Goal: Task Accomplishment & Management: Complete application form

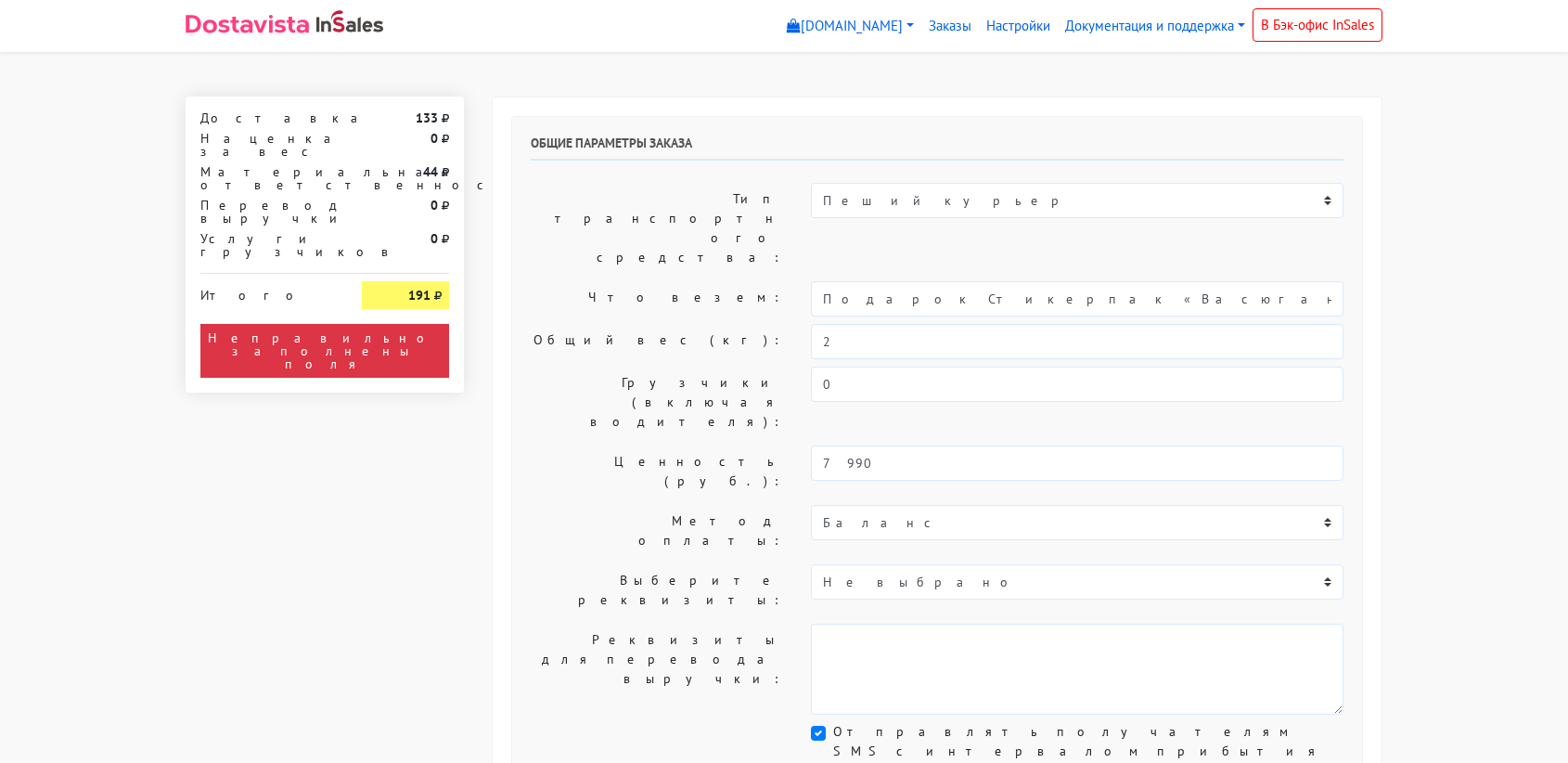
select select "11:00"
select select "21:00"
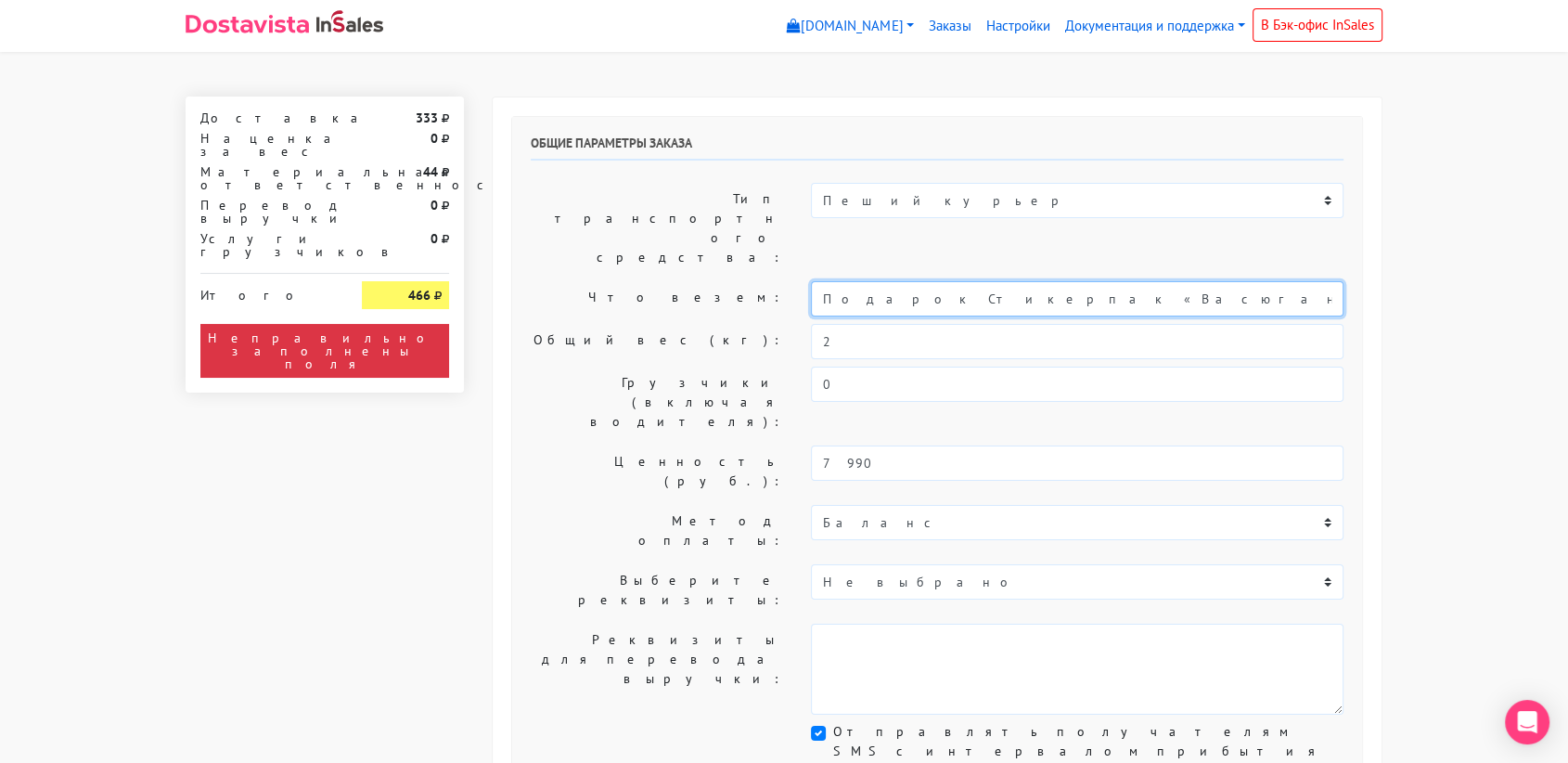
click at [979, 281] on input "Подарок Стикерпак «Васюганские болота»" at bounding box center [1078, 298] width 532 height 35
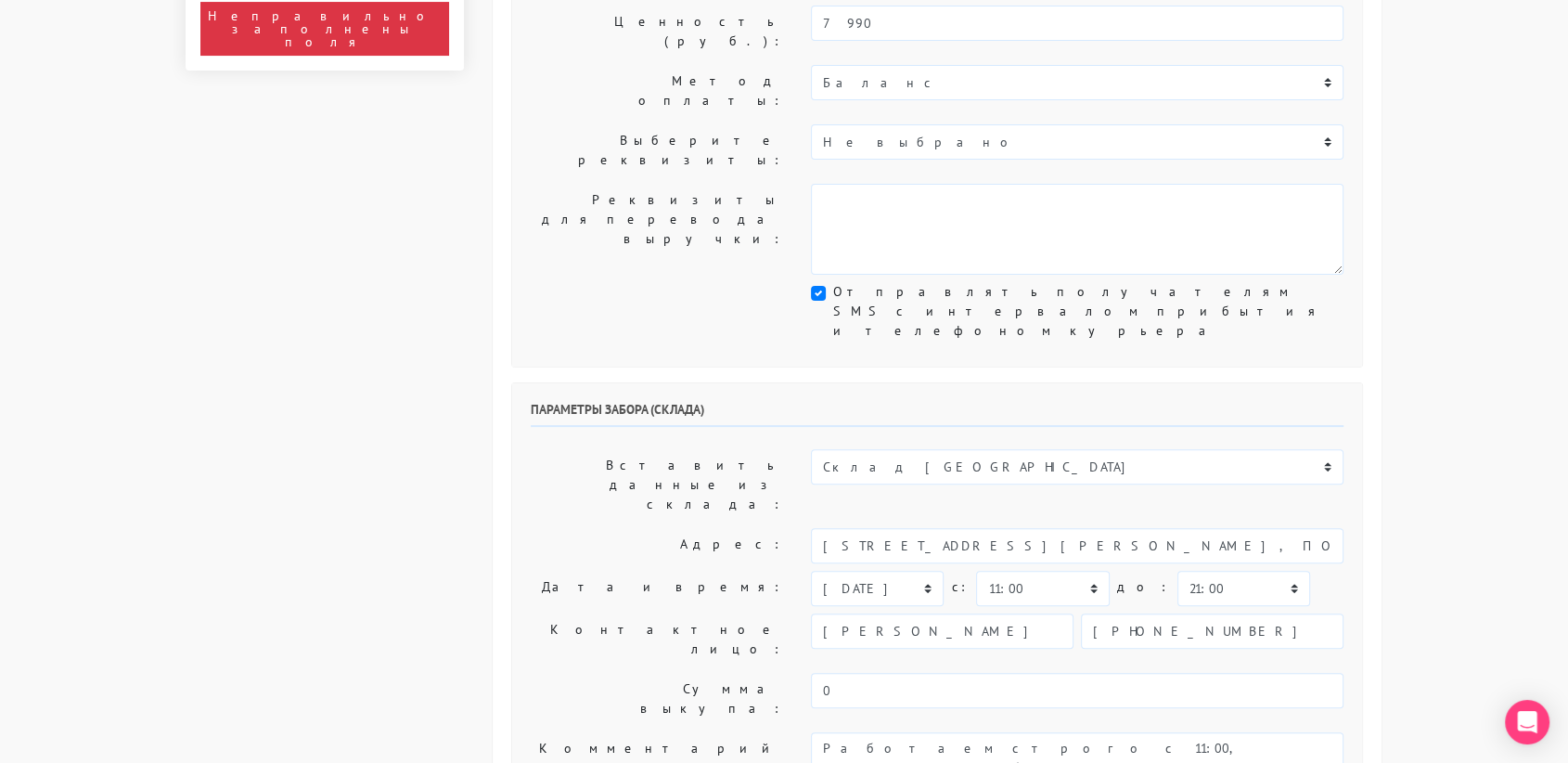
scroll to position [441, 0]
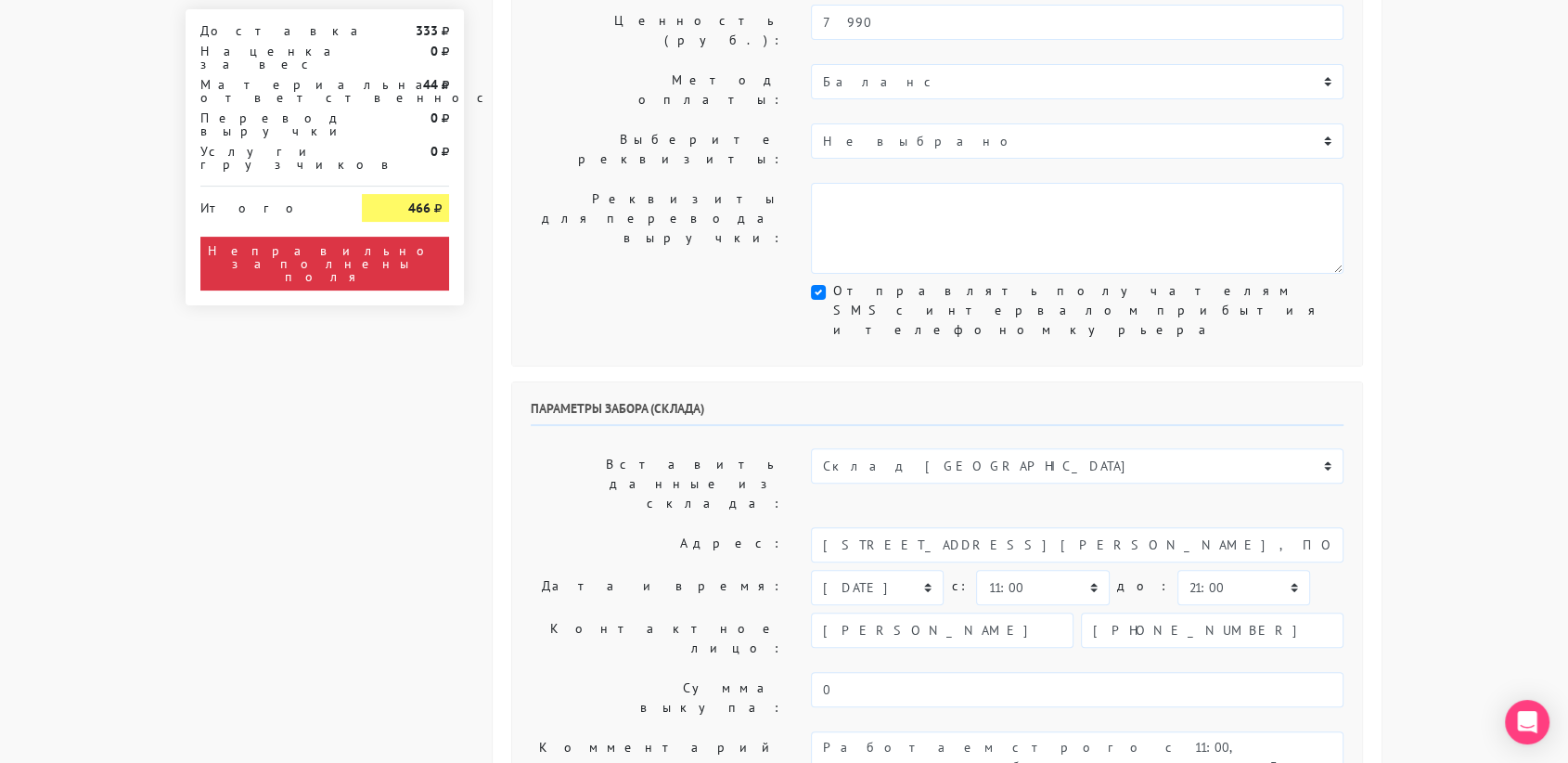
type input "украшение"
click at [925, 449] on select "Склад [GEOGRAPHIC_DATA] Склад [GEOGRAPHIC_DATA] [GEOGRAPHIC_DATA][PERSON_NAME] …" at bounding box center [1078, 466] width 532 height 35
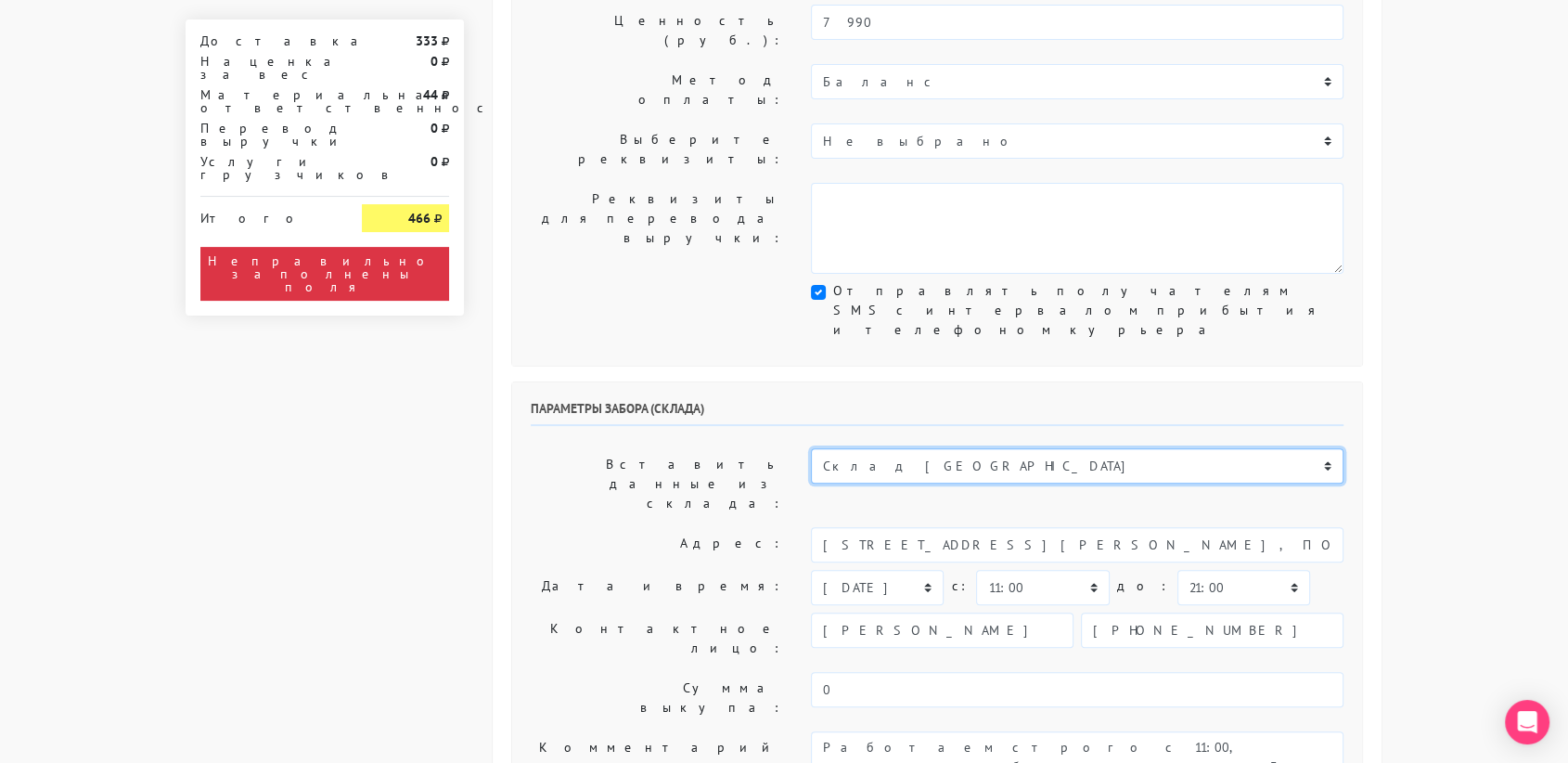
select select "1019"
click at [811, 449] on select "Склад [GEOGRAPHIC_DATA] Склад [GEOGRAPHIC_DATA] [GEOGRAPHIC_DATA][PERSON_NAME] …" at bounding box center [1078, 466] width 532 height 35
type input "[STREET_ADDRESS][PERSON_NAME]"
type input "89251806702"
type textarea "Магазин серебряных украшений SBLESKOM (вход со стороны [GEOGRAPHIC_DATA])"
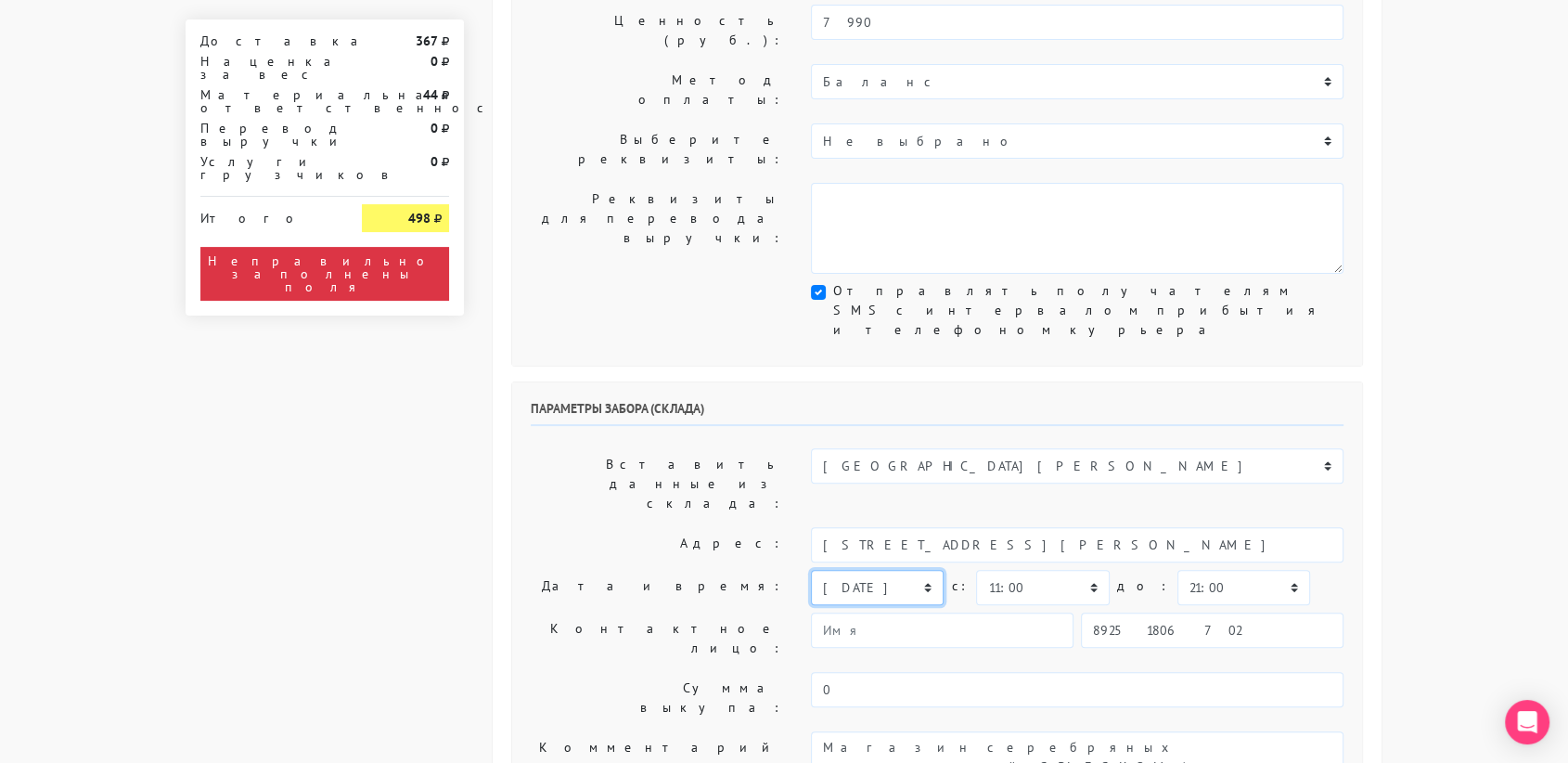
click at [921, 571] on select "[DATE] [DATE] [DATE] [DATE] [DATE] [DATE] [DATE] [DATE] [DATE]" at bounding box center [877, 587] width 133 height 35
select select "[DATE]"
click at [811, 571] on select "[DATE] [DATE] [DATE] [DATE] [DATE] [DATE] [DATE] [DATE] [DATE]" at bounding box center [877, 587] width 133 height 35
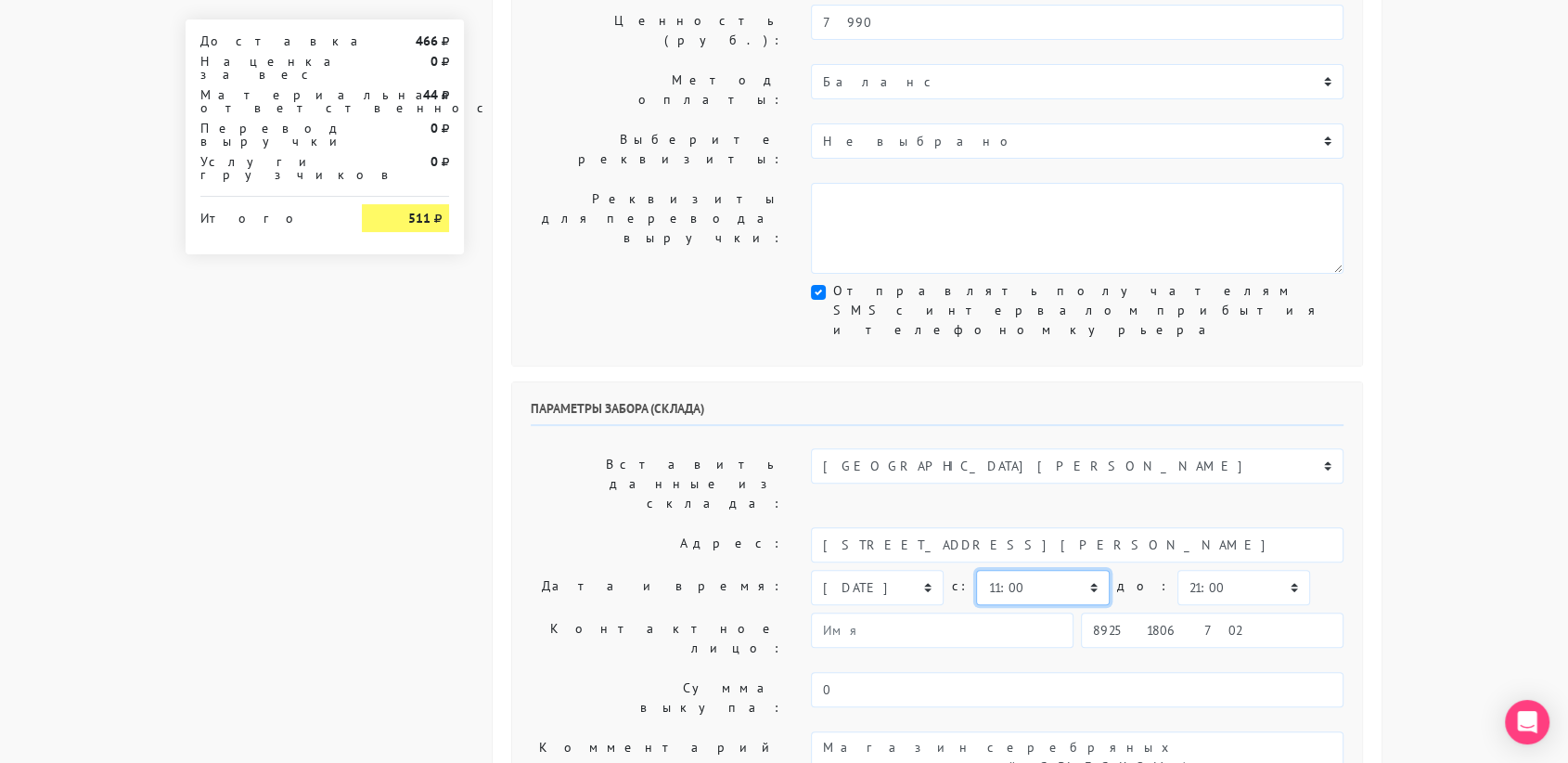
click at [1067, 571] on select "00:00 00:30 01:00 01:30 02:00 02:30 03:00 03:30 04:00 04:30 05:00 05:30 06:00 0…" at bounding box center [1042, 587] width 133 height 35
select select "17:00"
click at [976, 571] on select "00:00 00:30 01:00 01:30 02:00 02:30 03:00 03:30 04:00 04:30 05:00 05:30 06:00 0…" at bounding box center [1042, 587] width 133 height 35
click at [1222, 571] on select "00:00 00:30 01:00 01:30 02:00 02:30 03:00 03:30 04:00 04:30 05:00 05:30 06:00 0…" at bounding box center [1243, 587] width 133 height 35
select select "17:30"
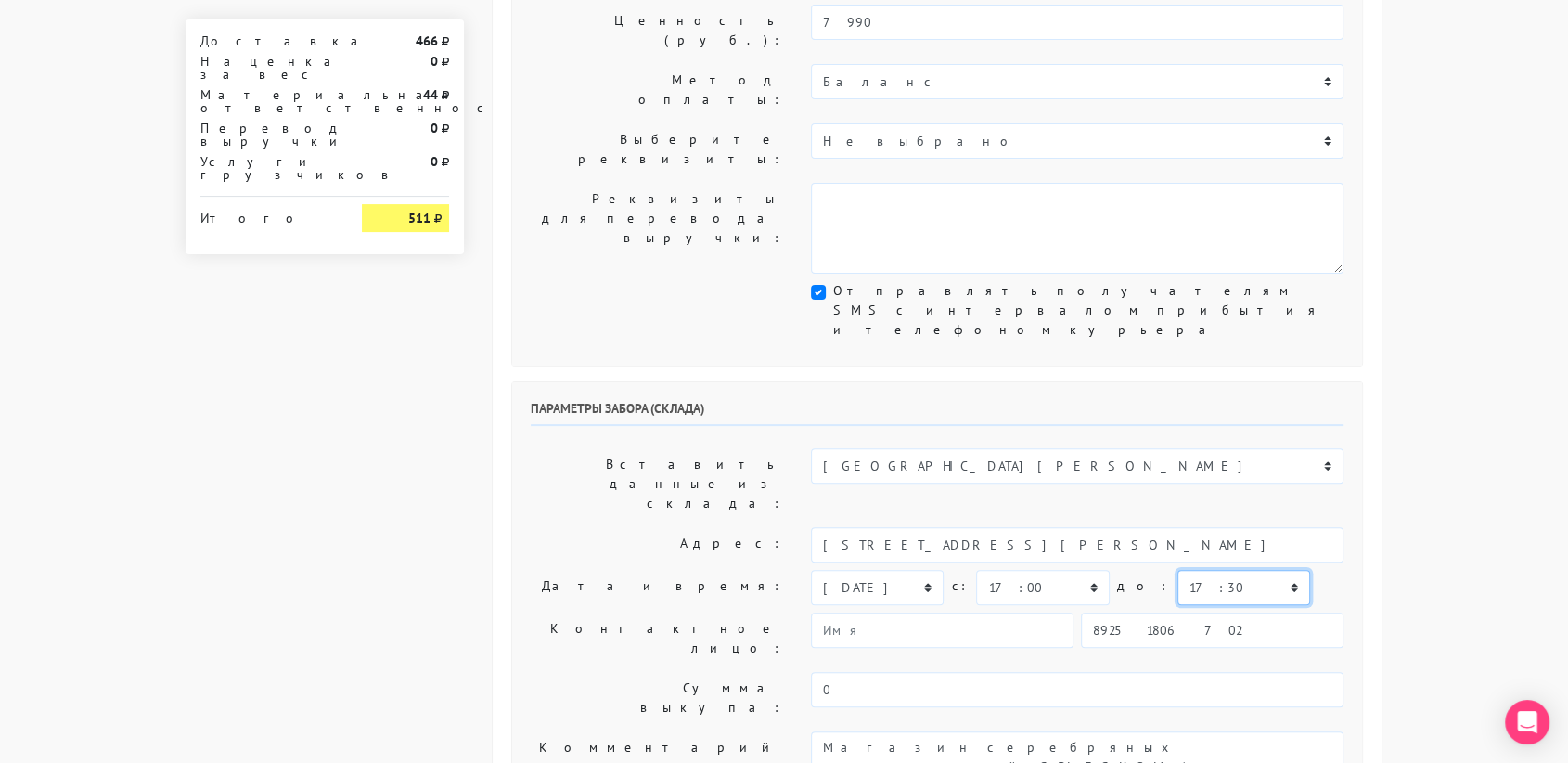
click at [1177, 571] on select "00:00 00:30 01:00 01:30 02:00 02:30 03:00 03:30 04:00 04:30 05:00 05:30 06:00 0…" at bounding box center [1243, 587] width 133 height 35
click at [1217, 609] on input "89251806702" at bounding box center [1212, 626] width 262 height 35
type input "9234448187"
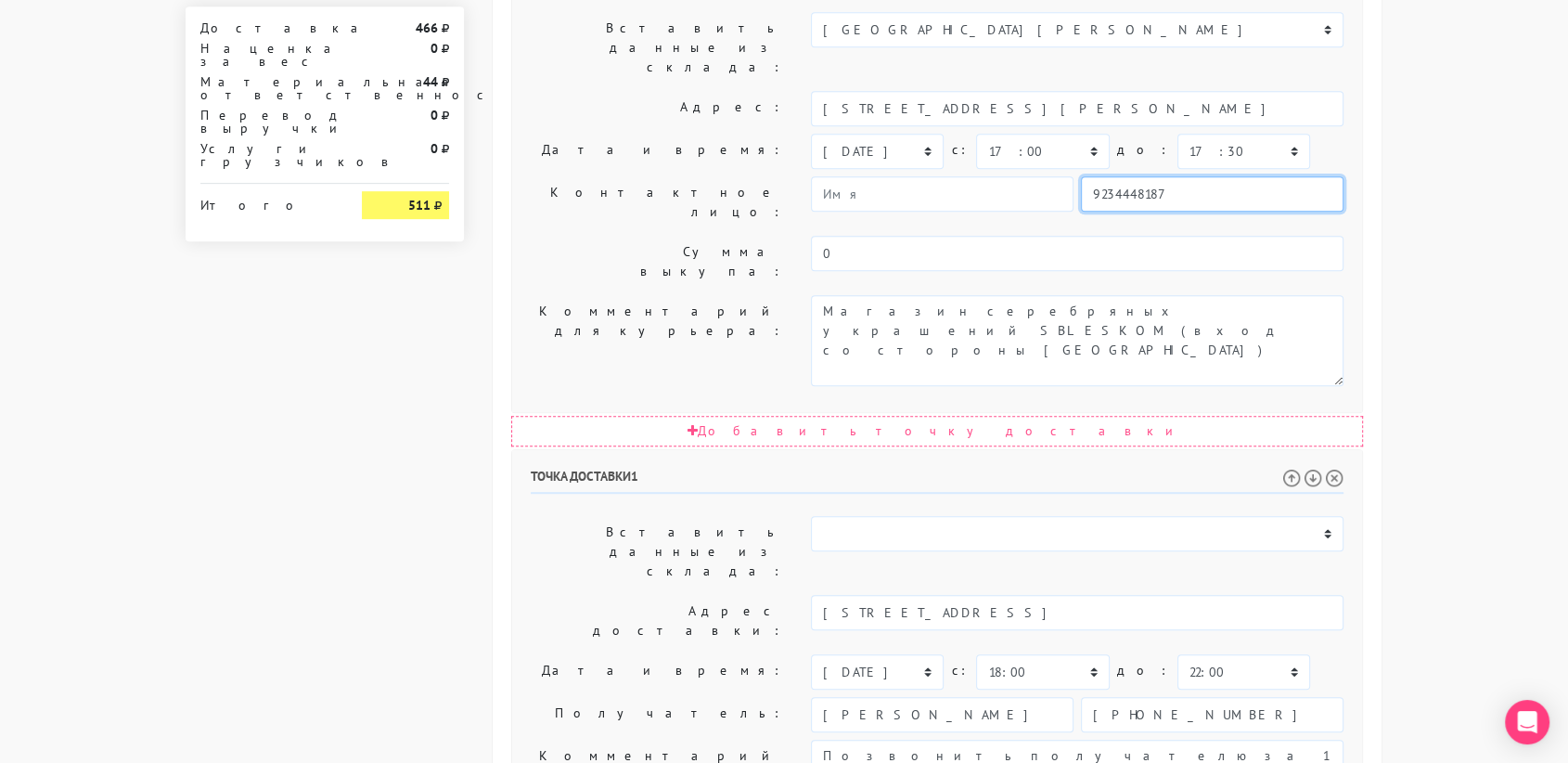
scroll to position [947, 0]
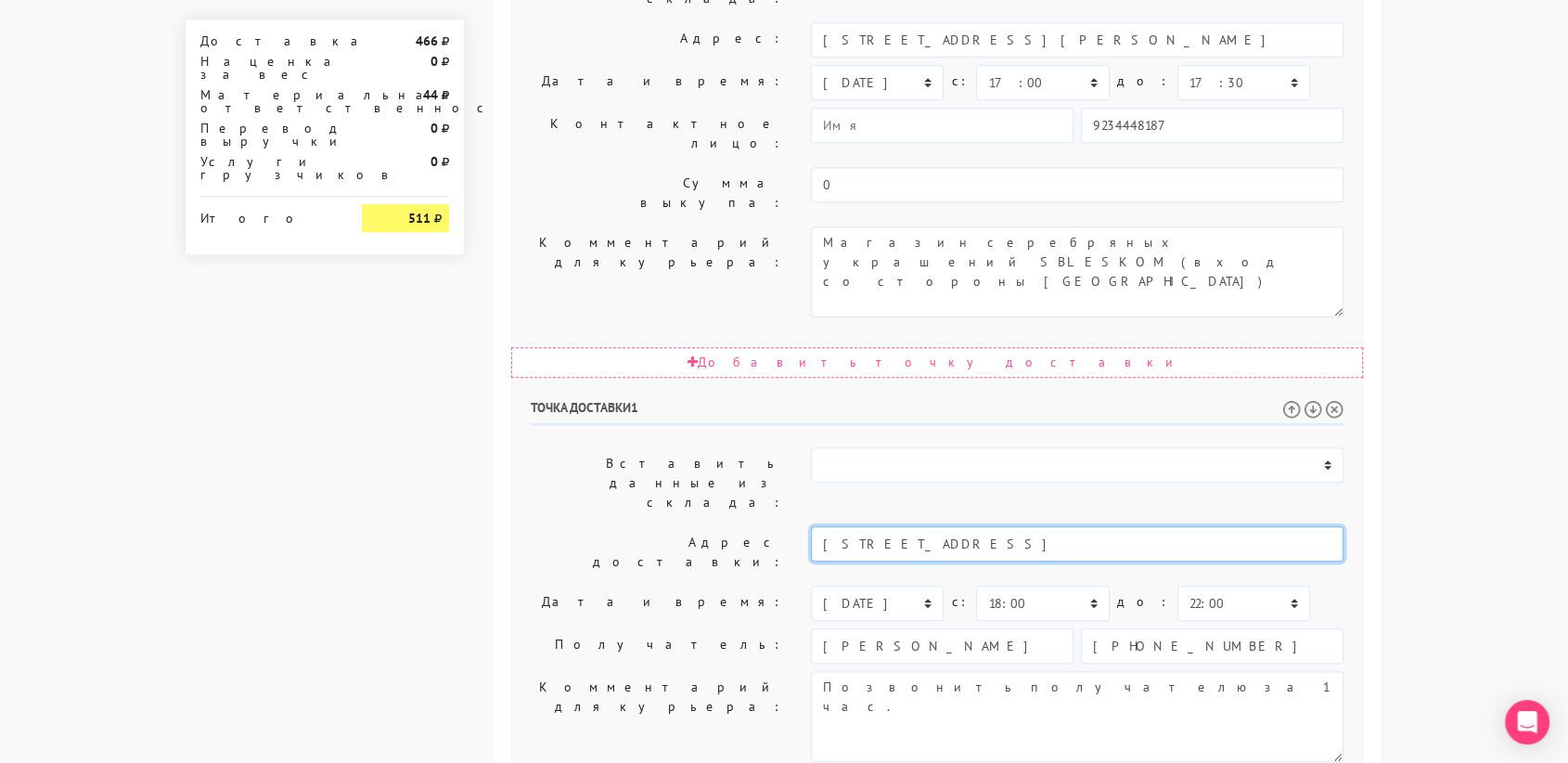
drag, startPoint x: 1125, startPoint y: 259, endPoint x: 1025, endPoint y: 258, distance: 100.0
click at [1025, 527] on input "[STREET_ADDRESS]" at bounding box center [1078, 544] width 532 height 35
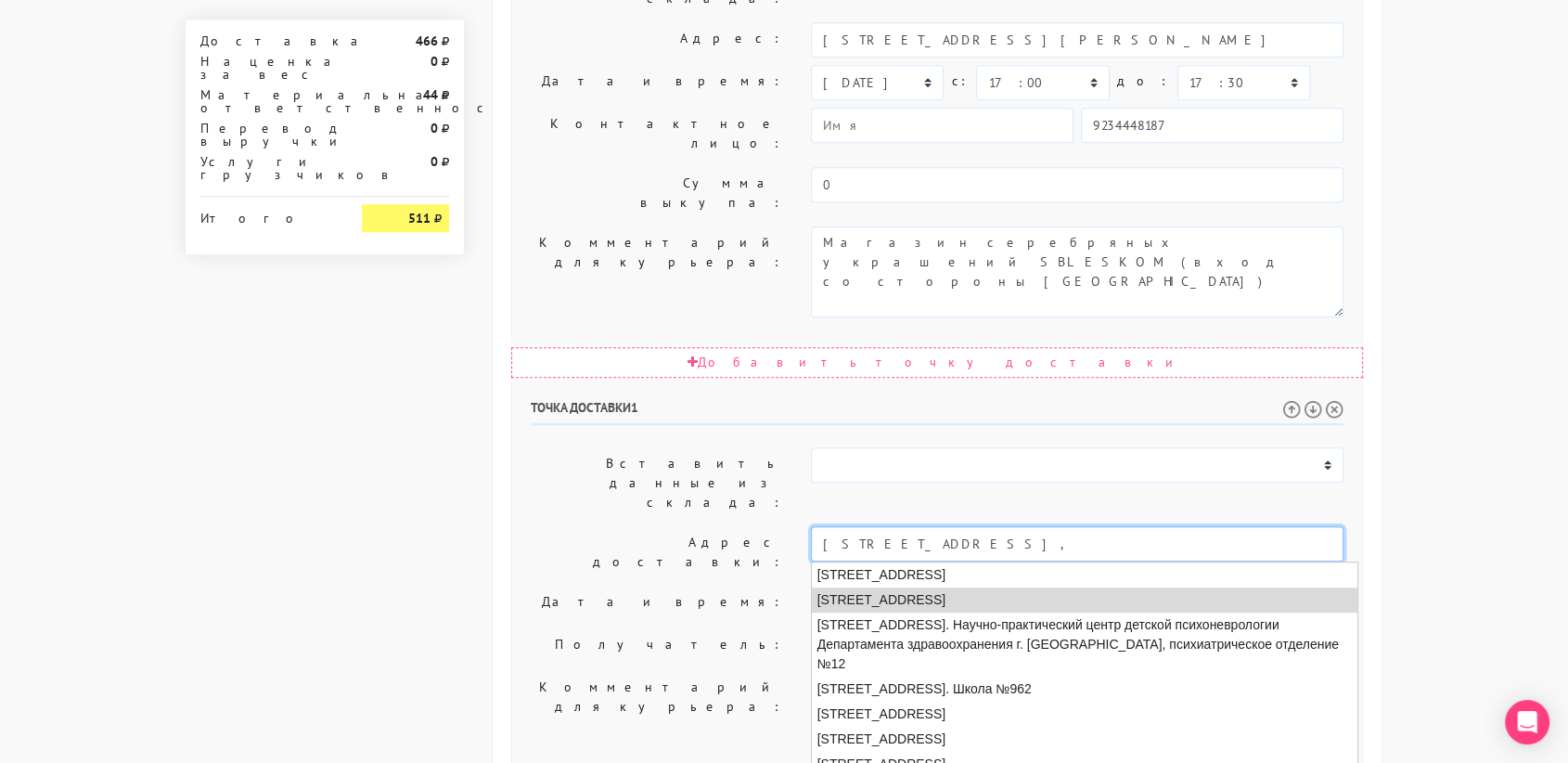
click at [1031, 587] on li "[STREET_ADDRESS]" at bounding box center [1086, 599] width 546 height 25
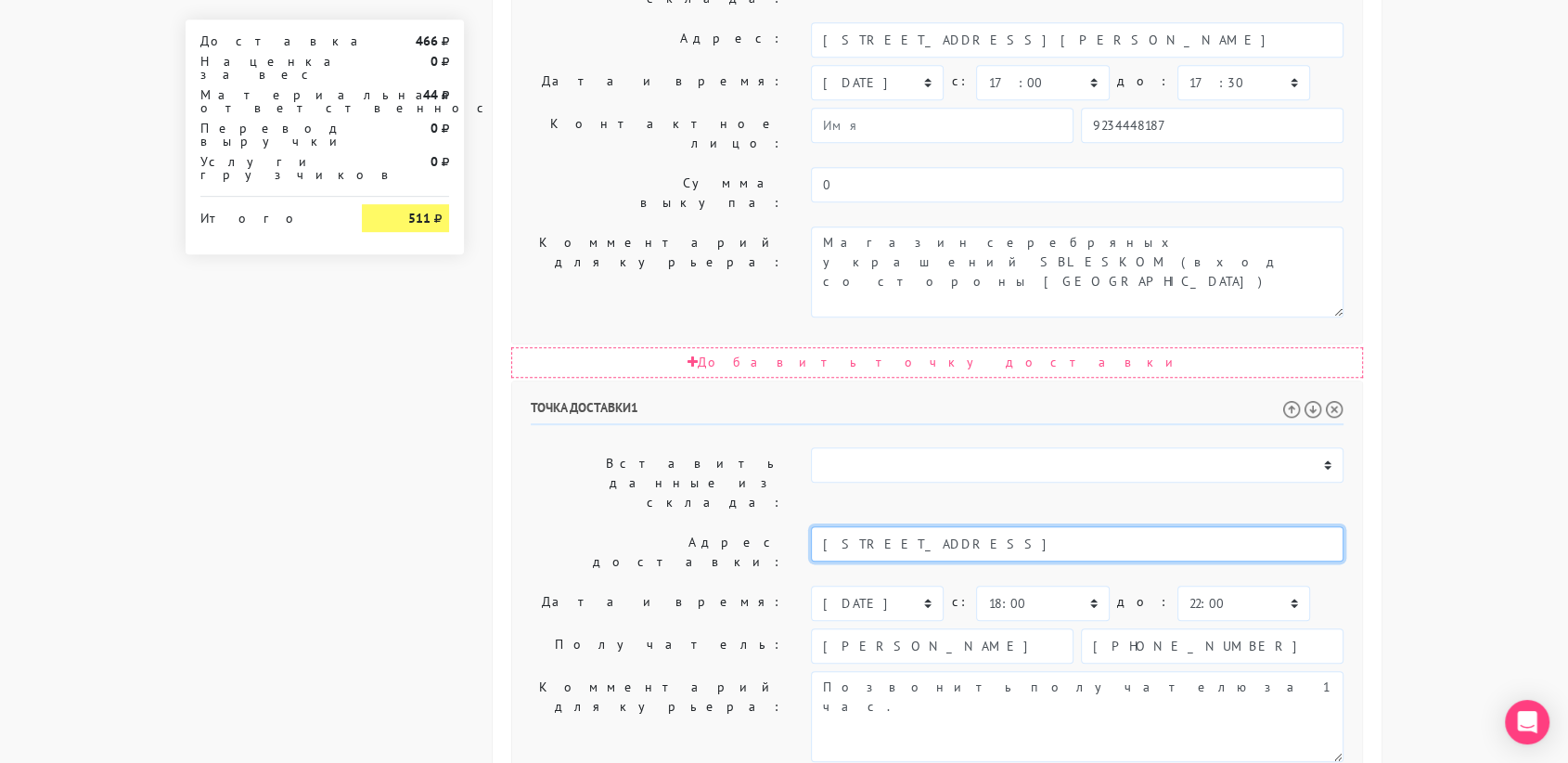
type input "[STREET_ADDRESS]"
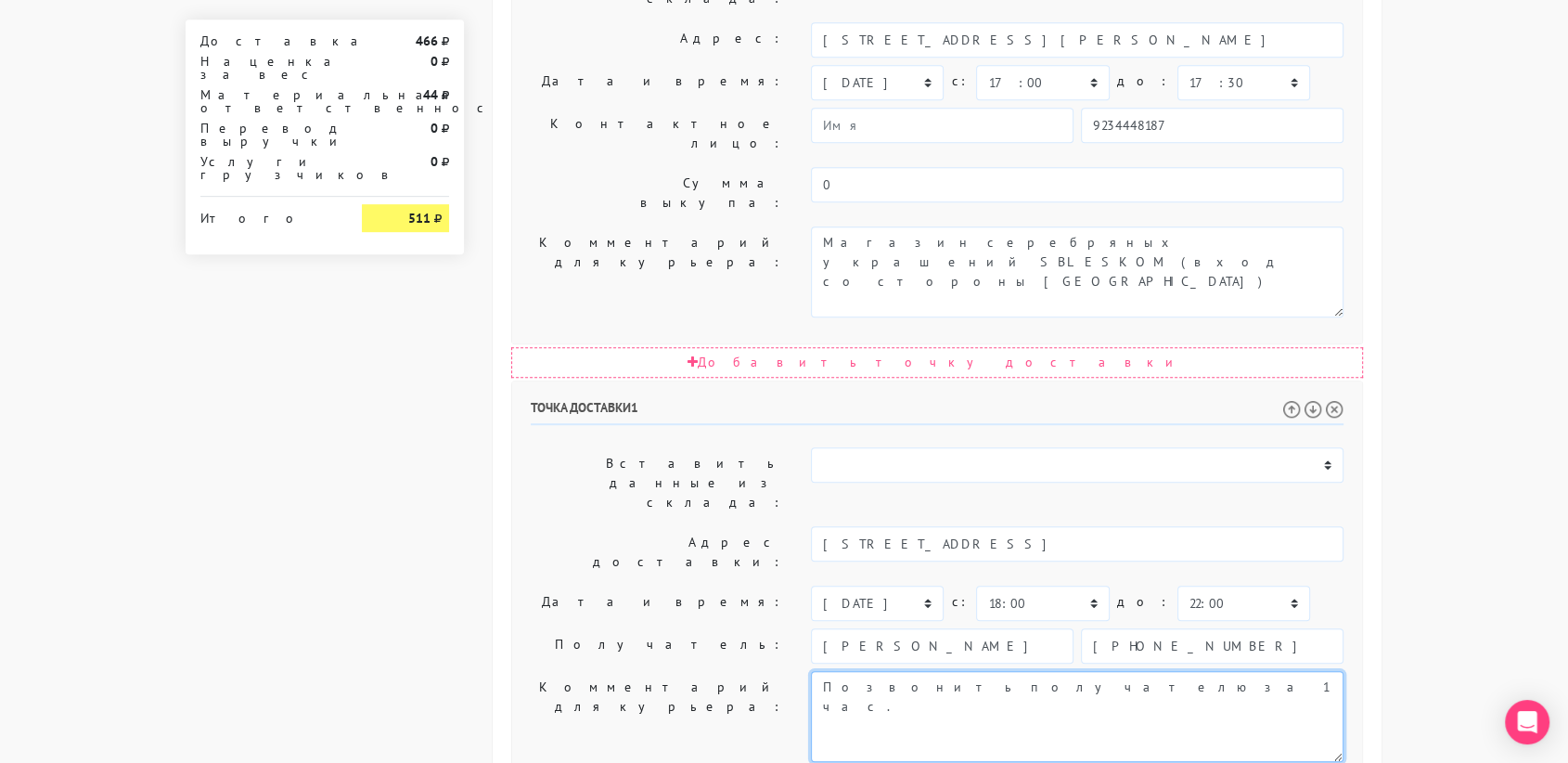
click at [1032, 671] on textarea "Позвонить получателю за 1 час." at bounding box center [1078, 716] width 532 height 91
paste textarea "кв.54 подъезд 2"
type textarea "Позвонить получателю за 1 час. кв.54 подъезд 2"
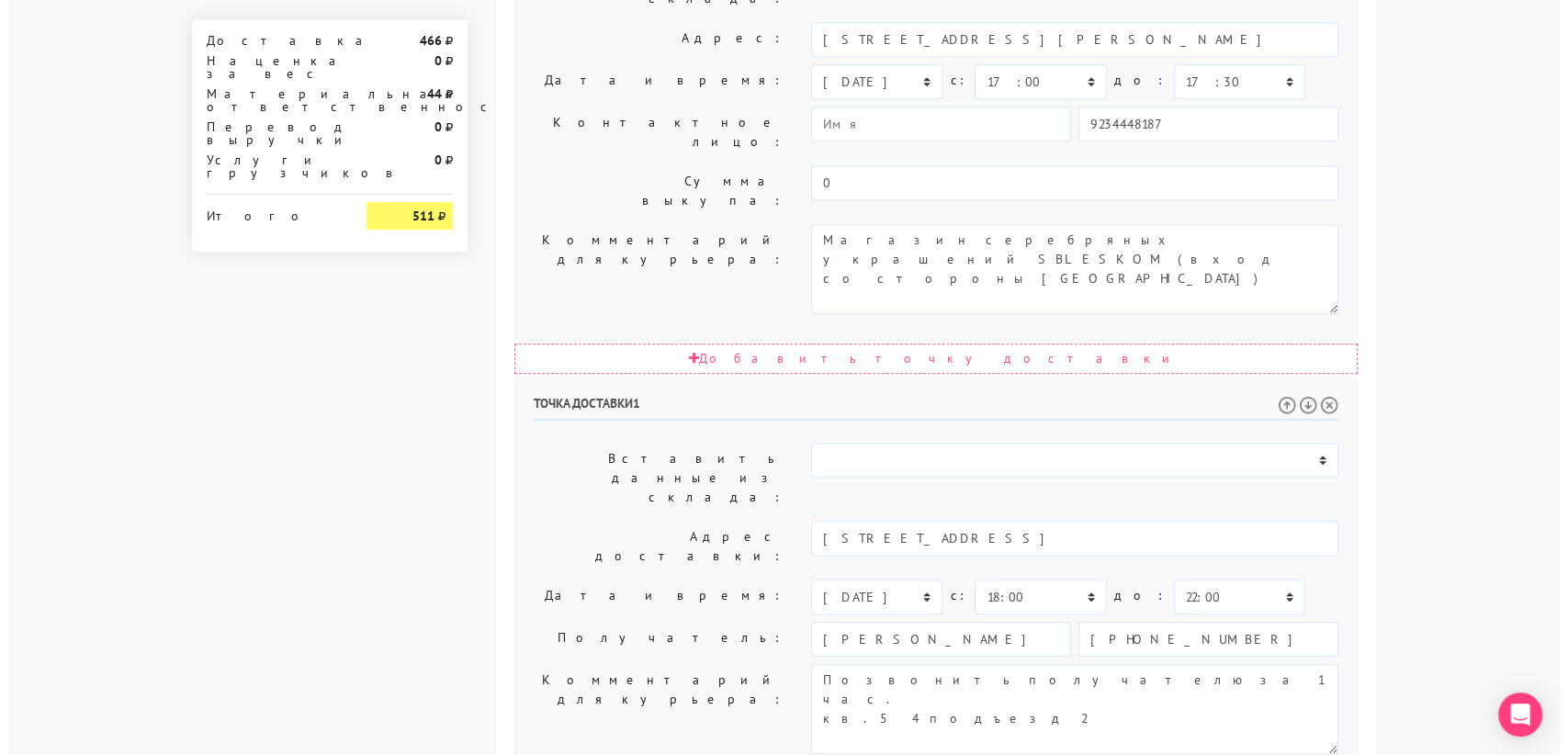
scroll to position [0, 0]
